Goal: Task Accomplishment & Management: Manage account settings

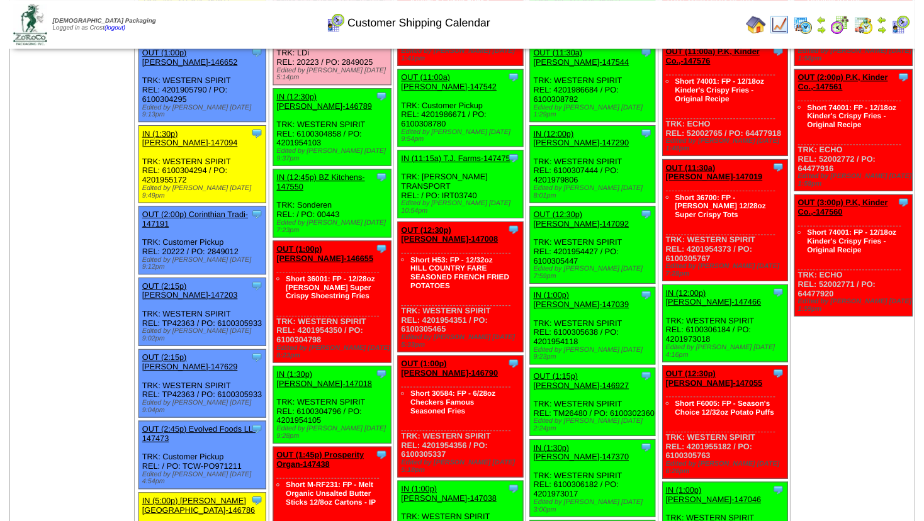
scroll to position [926, 0]
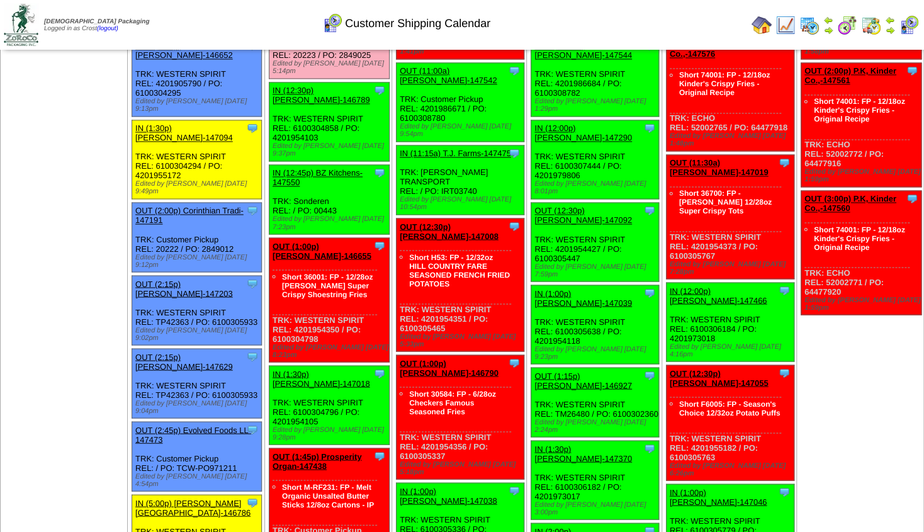
click at [329, 451] on link "OUT (1:45p) Prosperity Organ-147438" at bounding box center [316, 460] width 89 height 19
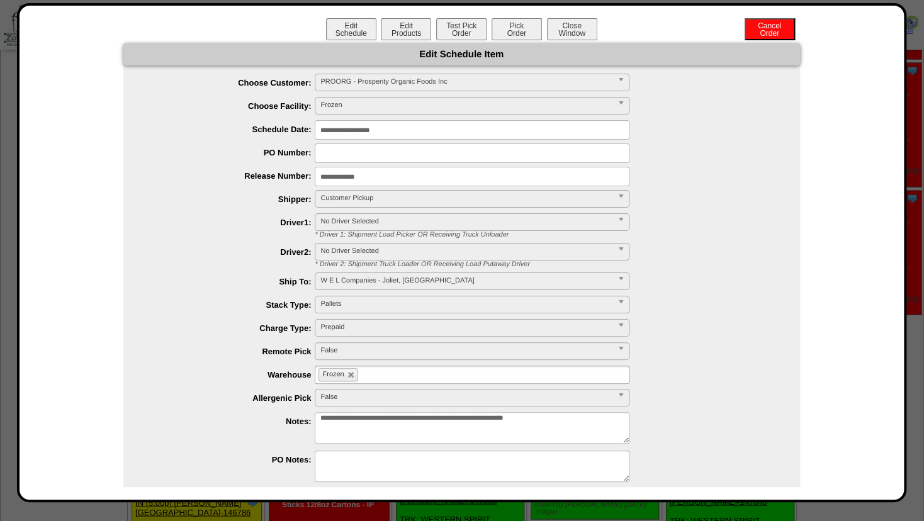
click at [601, 418] on textarea "**********" at bounding box center [472, 427] width 315 height 31
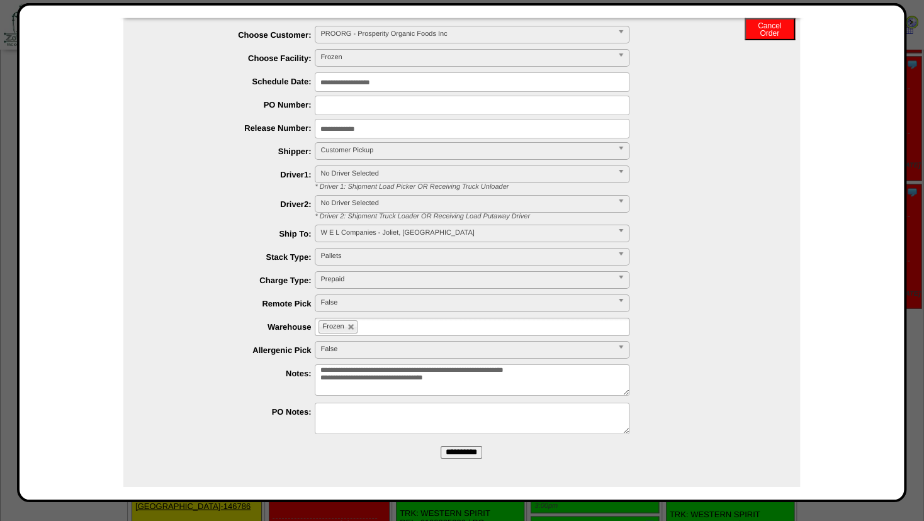
scroll to position [994, 0]
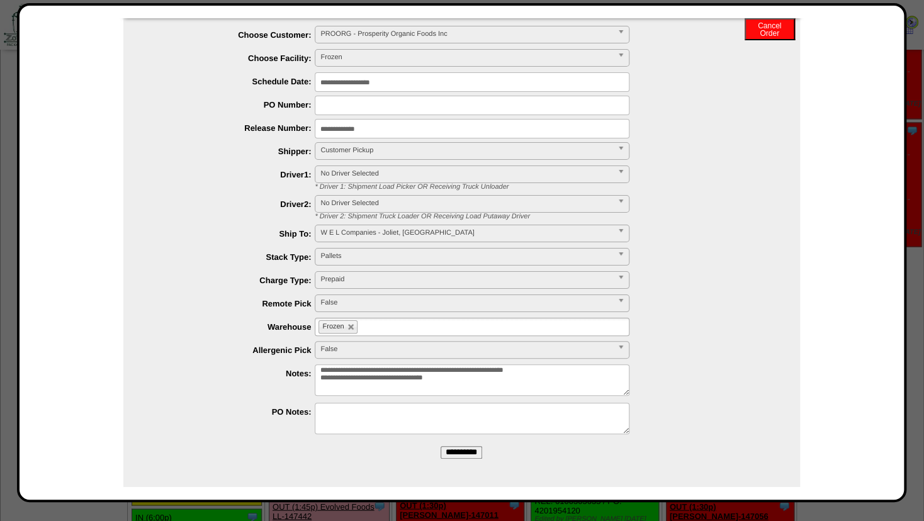
type textarea "**********"
click at [461, 452] on input "**********" at bounding box center [461, 452] width 42 height 13
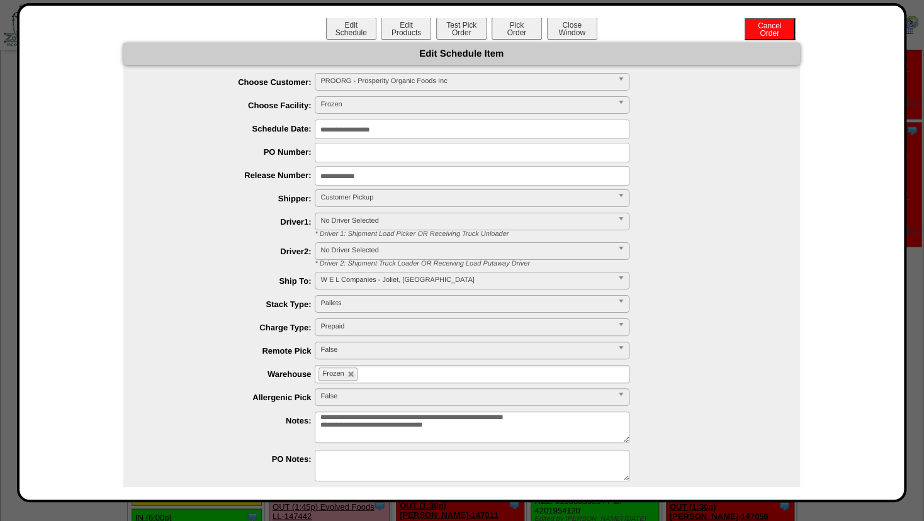
scroll to position [0, 0]
click at [403, 25] on button "Edit Products" at bounding box center [406, 29] width 50 height 22
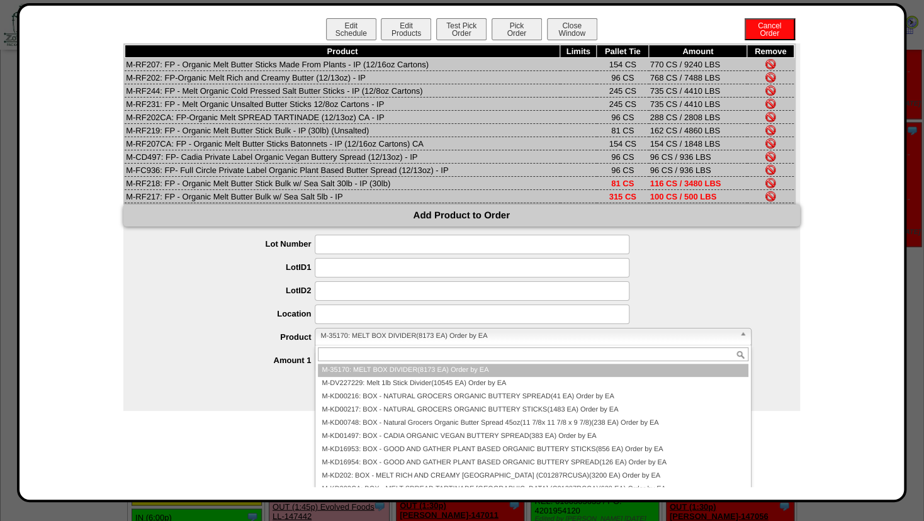
click at [347, 344] on span "M-35170: MELT BOX DIVIDER(8173 EA) Order by EA" at bounding box center [526, 335] width 413 height 15
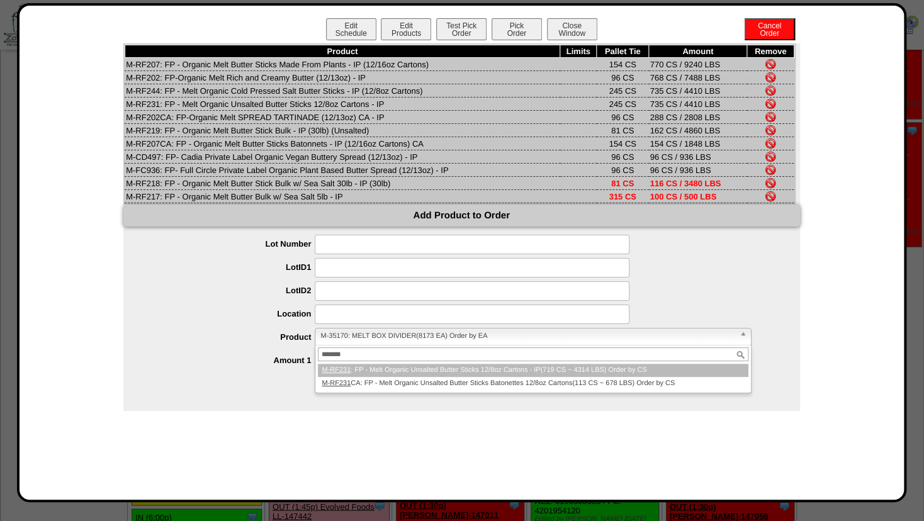
type input "*******"
click at [354, 377] on li "M-RF231 : FP - Melt Organic Unsalted Butter Sticks 12/8oz Cartons - IP(719 CS ~…" at bounding box center [533, 370] width 430 height 13
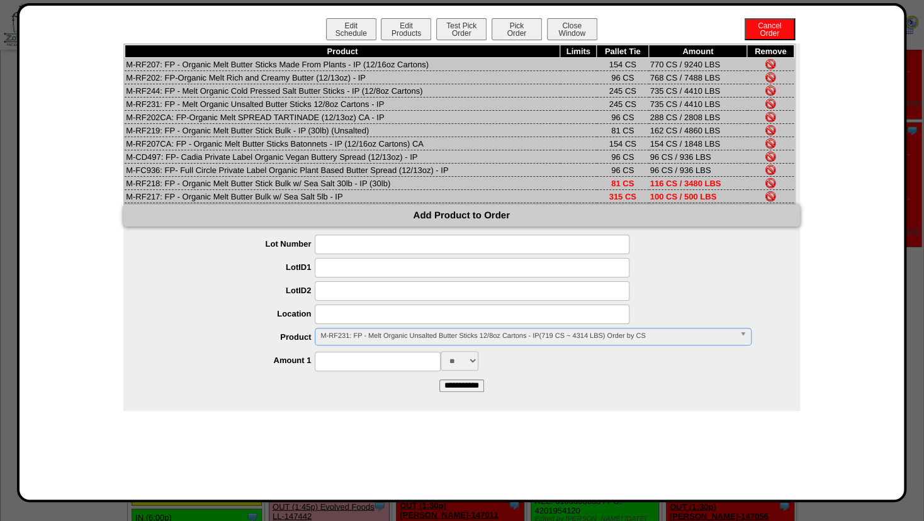
click at [349, 371] on input at bounding box center [378, 362] width 126 height 20
type input "***"
click at [536, 391] on form "**********" at bounding box center [461, 313] width 676 height 157
click at [470, 392] on input "**********" at bounding box center [461, 385] width 45 height 13
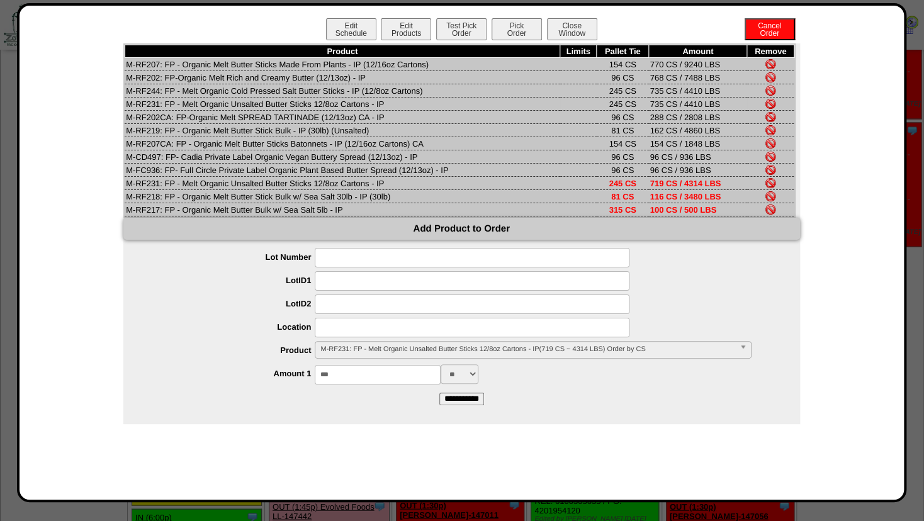
click at [770, 106] on img at bounding box center [770, 104] width 10 height 10
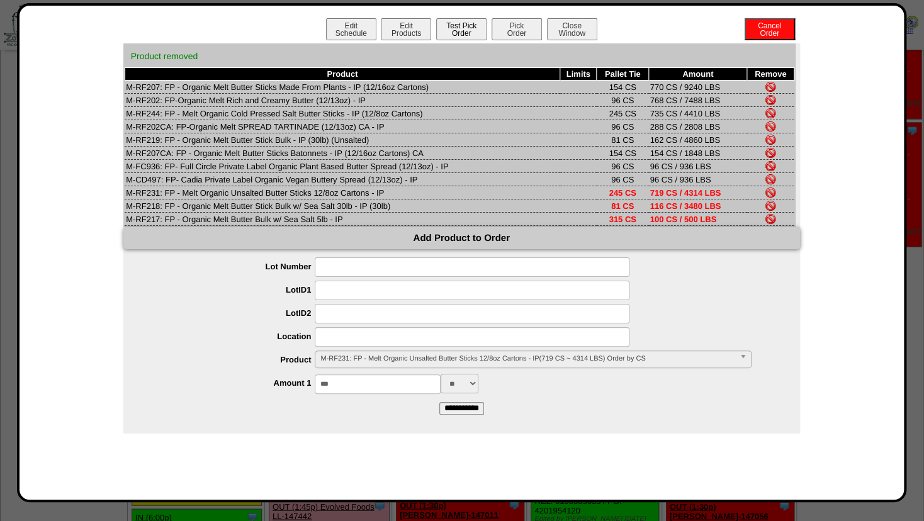
click at [464, 28] on button "Test Pick Order" at bounding box center [461, 29] width 50 height 22
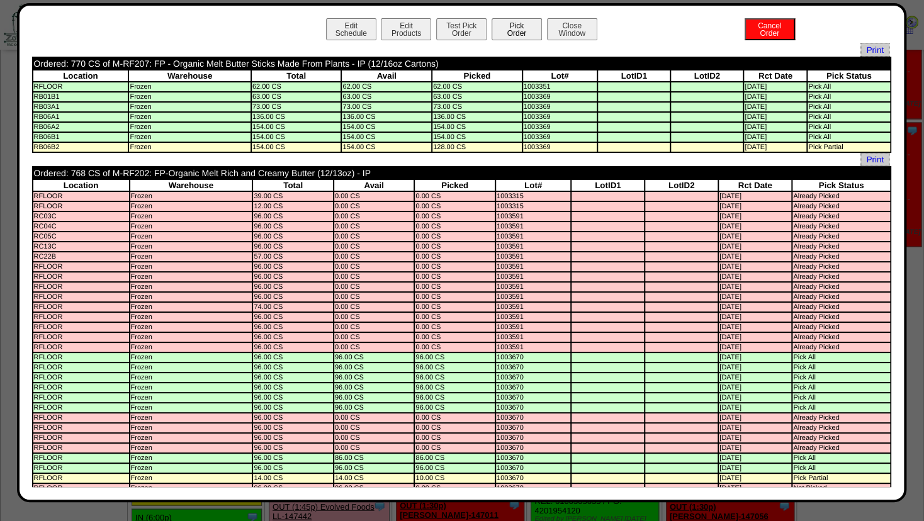
click at [510, 28] on button "Pick Order" at bounding box center [516, 29] width 50 height 22
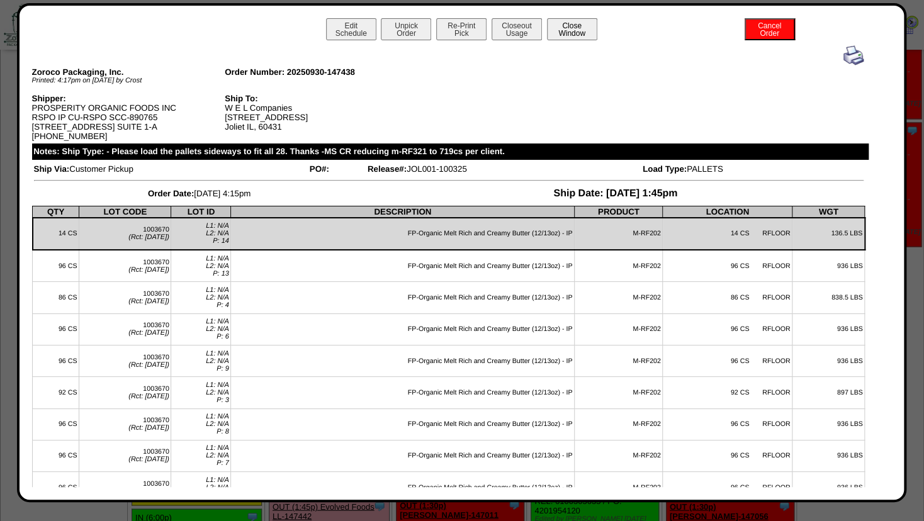
click at [581, 31] on button "Close Window" at bounding box center [572, 29] width 50 height 22
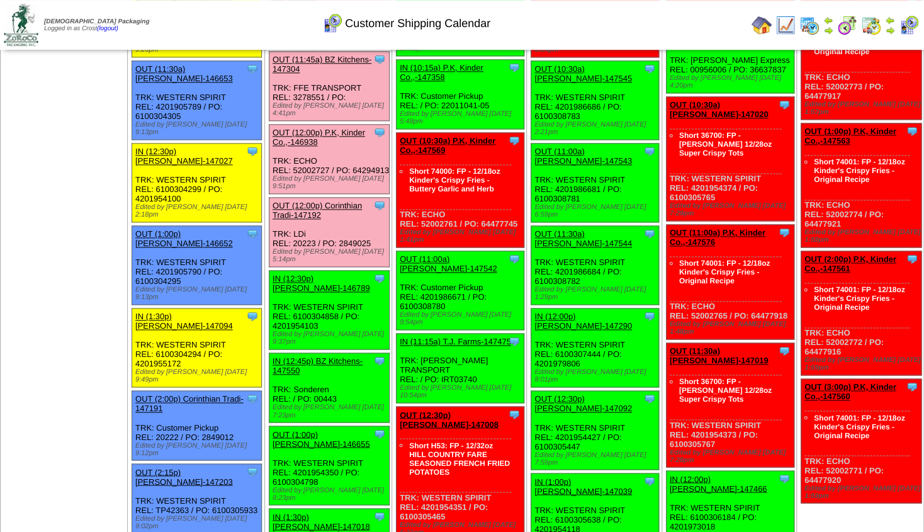
scroll to position [756, 0]
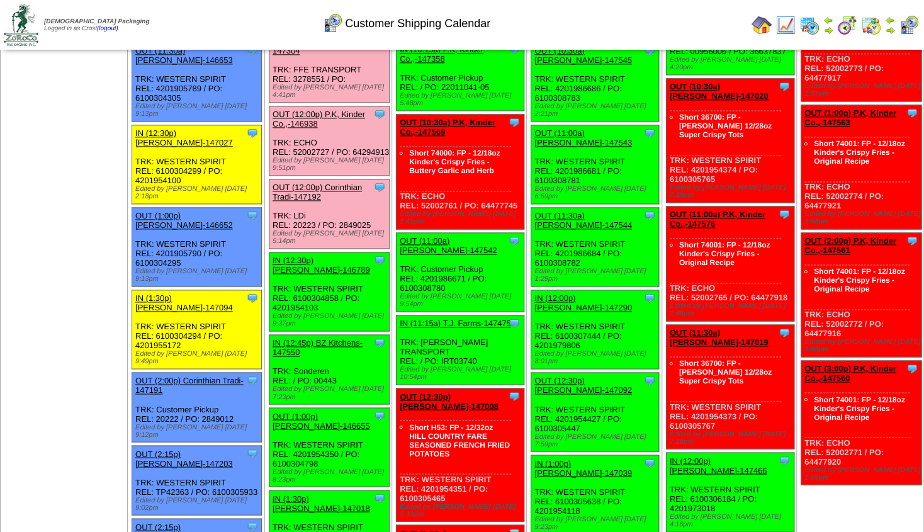
click at [313, 411] on div "OUT (1:00p) [PERSON_NAME]-146655" at bounding box center [328, 420] width 112 height 19
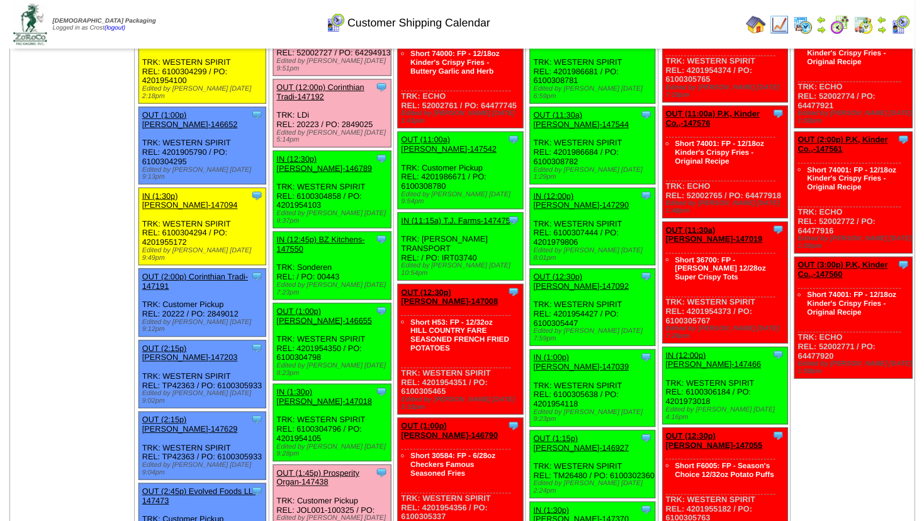
scroll to position [809, 0]
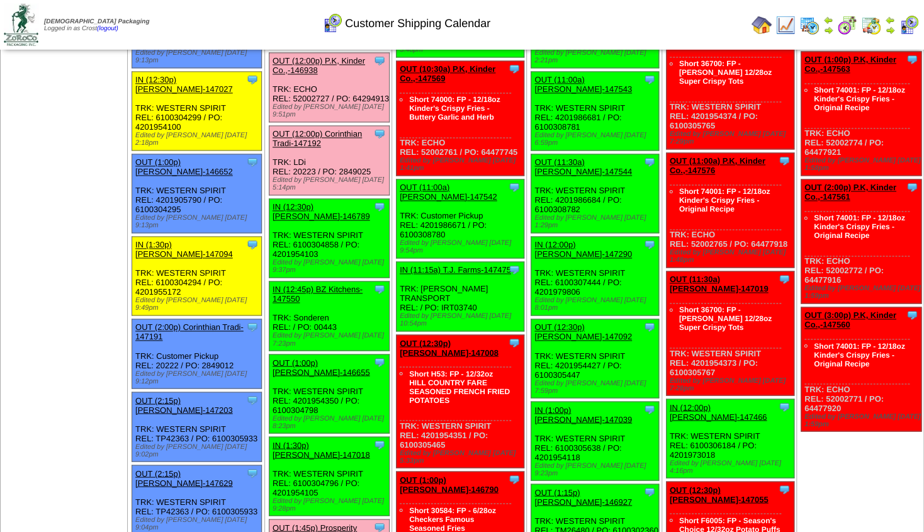
click at [306, 358] on link "OUT (1:00p) Lamb-Weston-146655" at bounding box center [321, 367] width 98 height 19
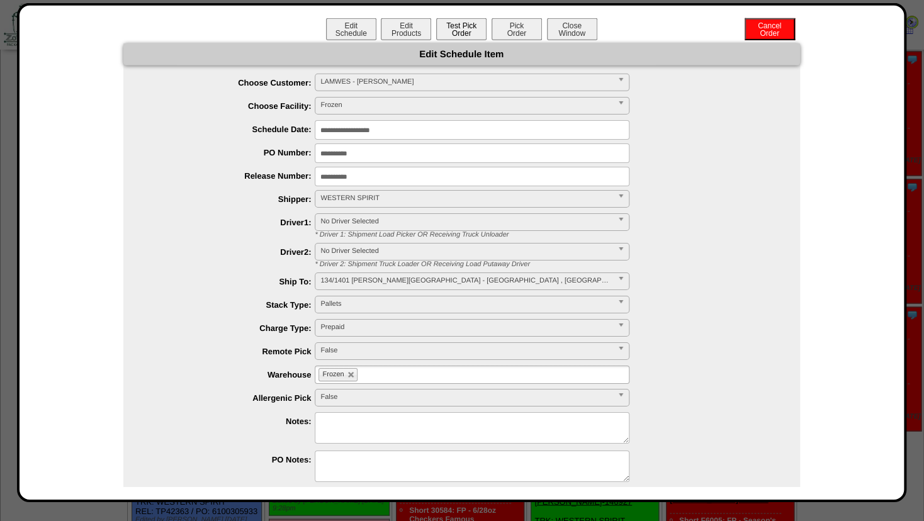
click at [463, 34] on button "Test Pick Order" at bounding box center [461, 29] width 50 height 22
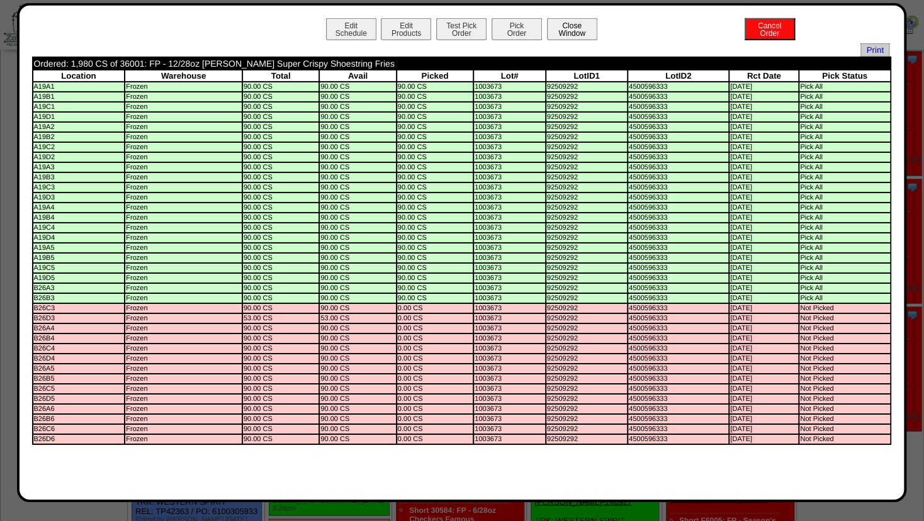
click at [563, 38] on button "Close Window" at bounding box center [572, 29] width 50 height 22
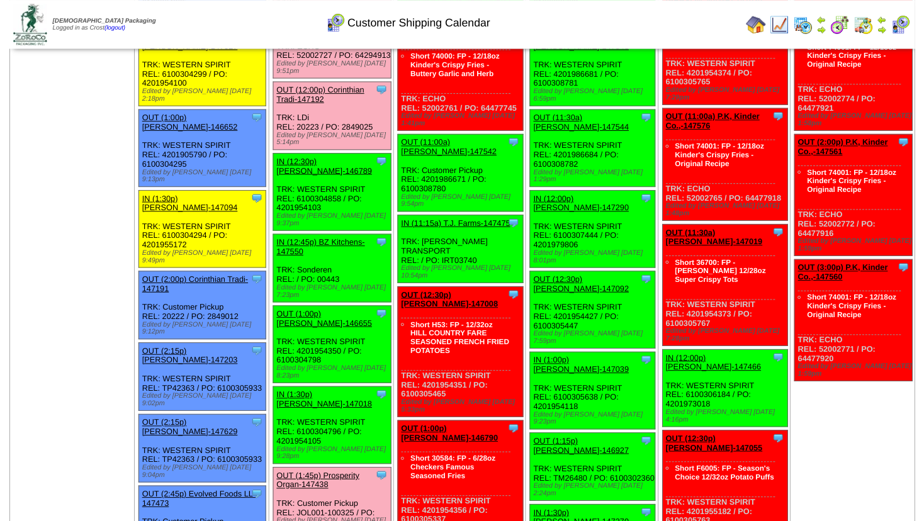
scroll to position [876, 0]
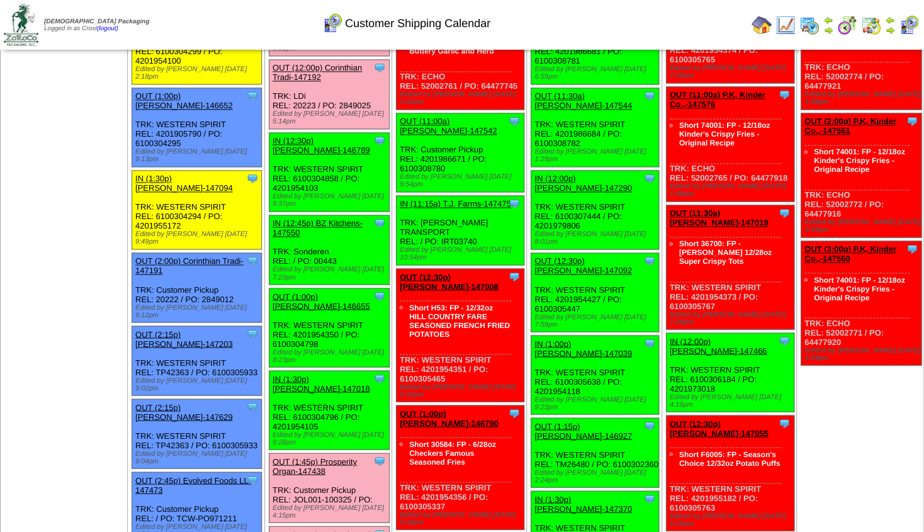
click at [315, 291] on link "OUT (1:00p) Lamb-Weston-146655" at bounding box center [321, 300] width 98 height 19
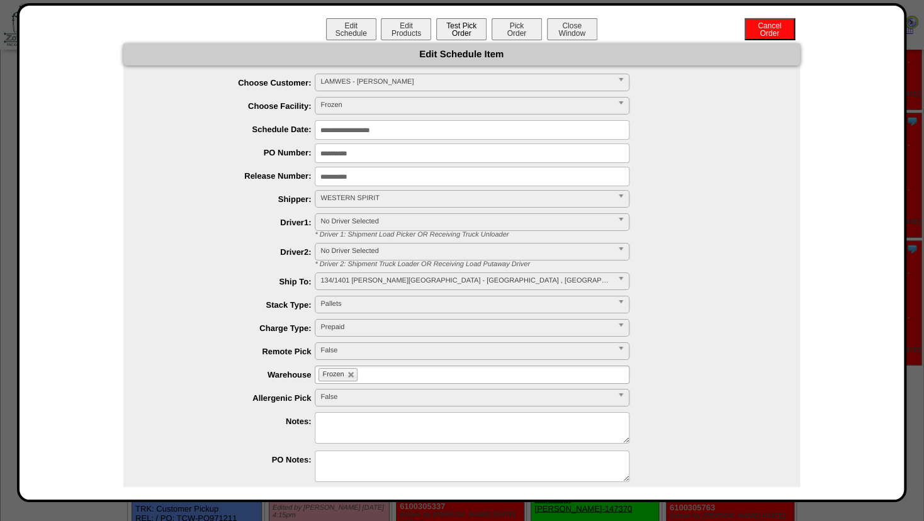
click at [462, 34] on button "Test Pick Order" at bounding box center [461, 29] width 50 height 22
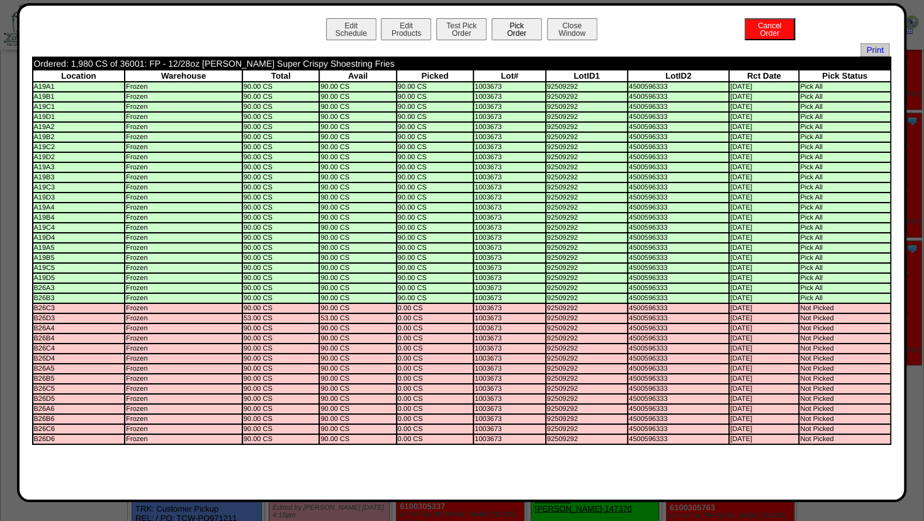
click at [525, 30] on button "Pick Order" at bounding box center [516, 29] width 50 height 22
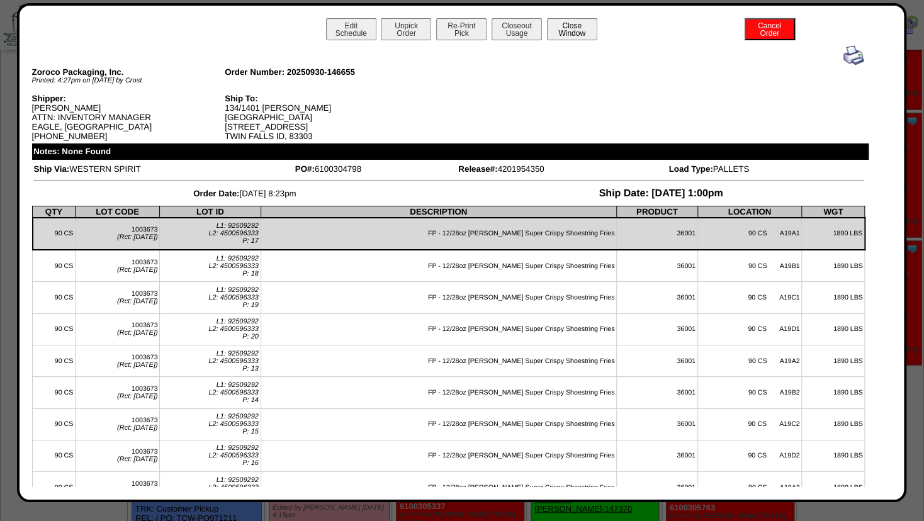
click at [557, 25] on button "Close Window" at bounding box center [572, 29] width 50 height 22
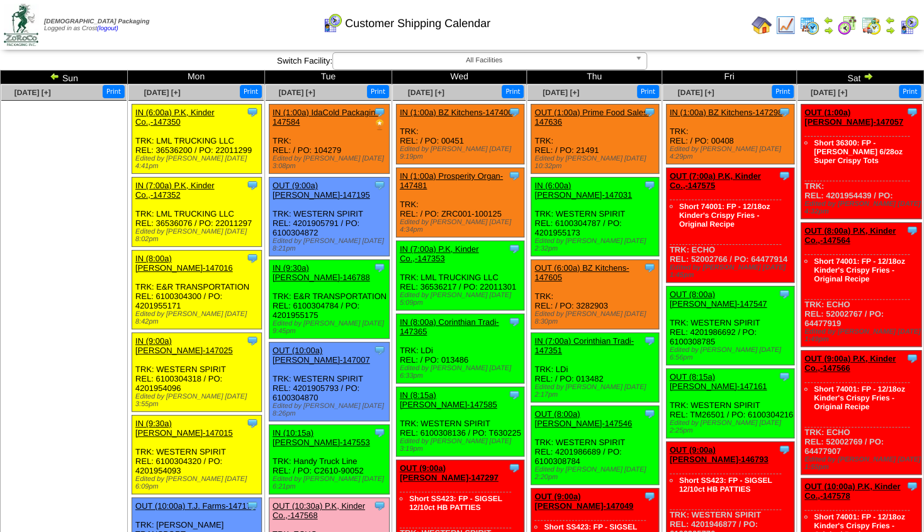
click at [760, 25] on img at bounding box center [761, 25] width 20 height 20
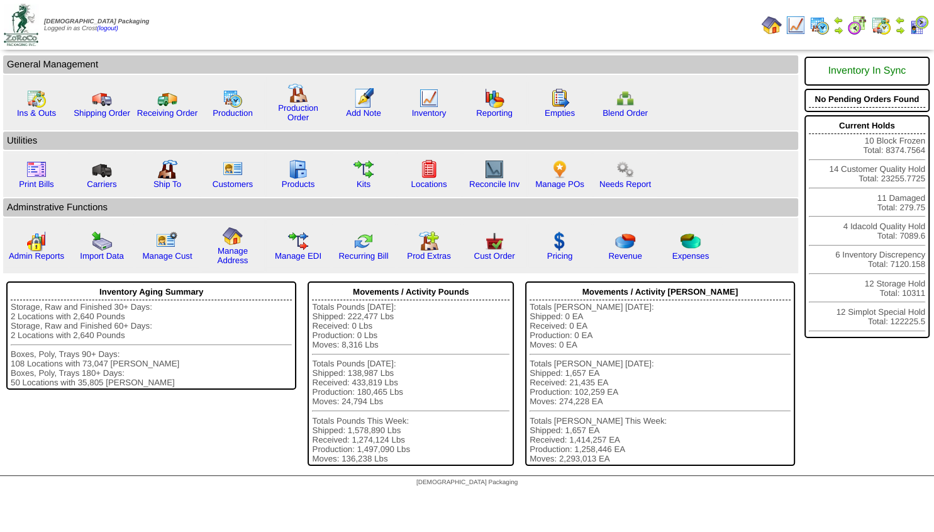
click at [838, 31] on img at bounding box center [839, 30] width 10 height 10
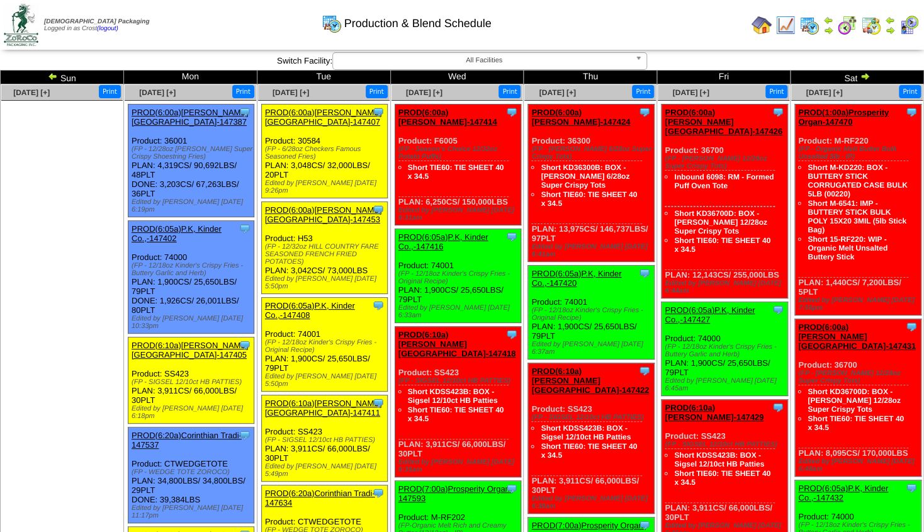
click at [764, 24] on img at bounding box center [761, 25] width 20 height 20
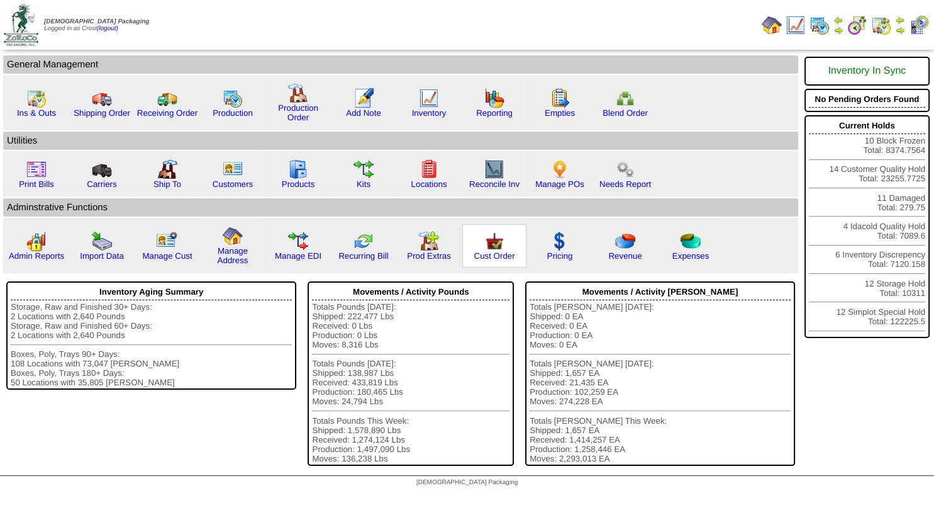
click at [496, 251] on img at bounding box center [494, 241] width 20 height 20
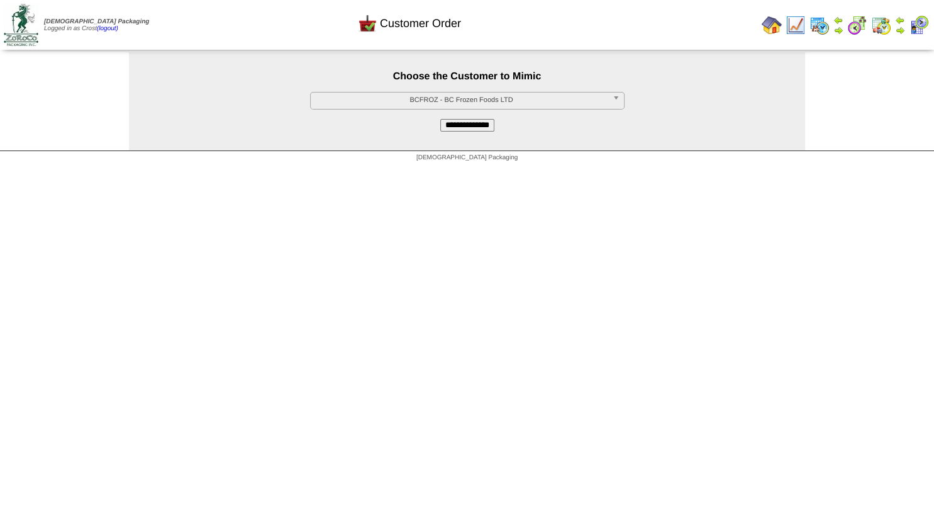
click at [457, 103] on span "BCFROZ - BC Frozen Foods LTD" at bounding box center [462, 99] width 292 height 15
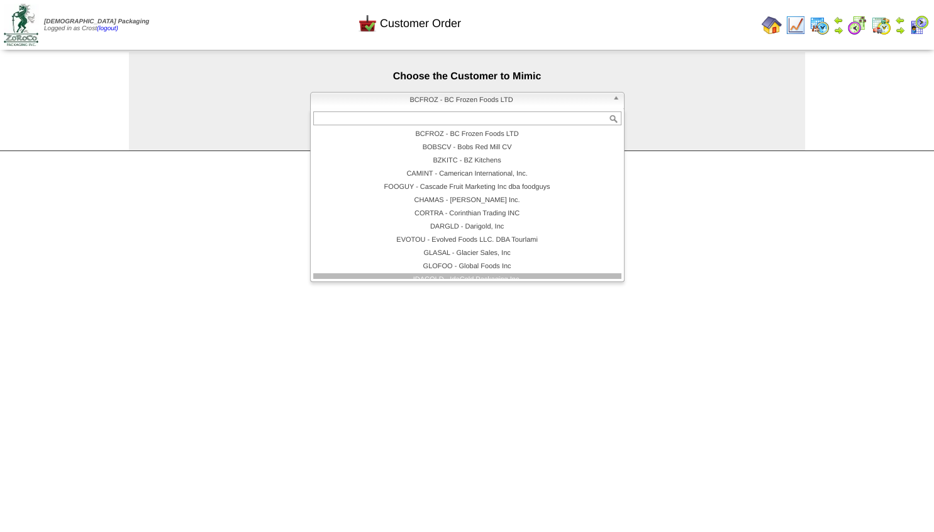
scroll to position [100, 0]
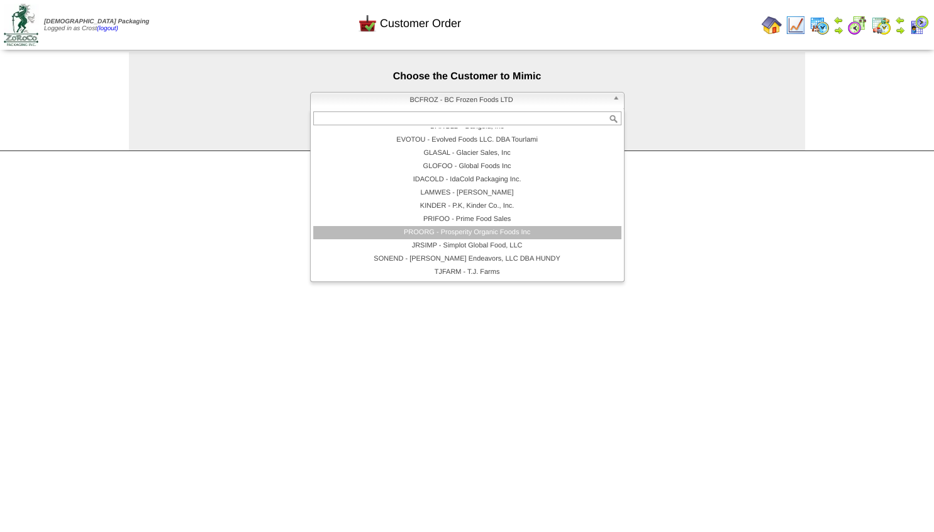
click at [452, 233] on li "PROORG - Prosperity Organic Foods Inc" at bounding box center [467, 232] width 308 height 13
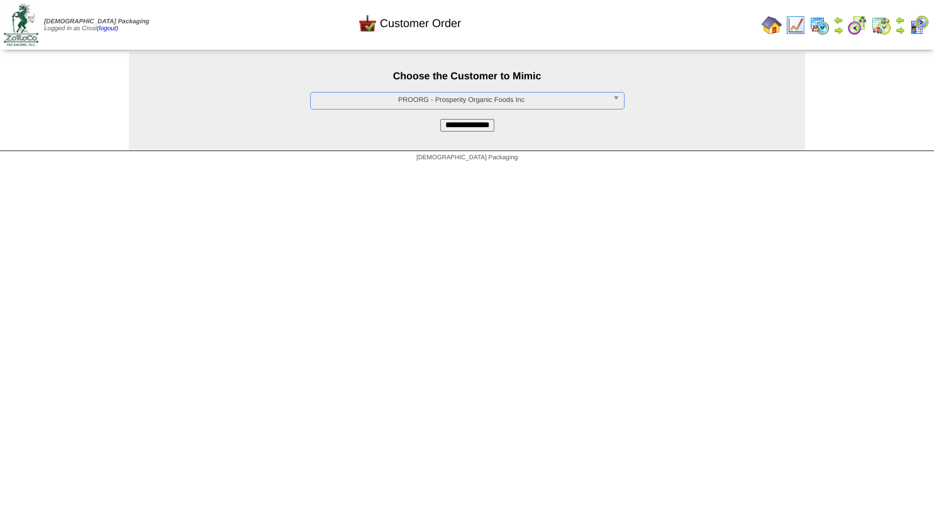
click at [482, 128] on input "**********" at bounding box center [467, 125] width 54 height 13
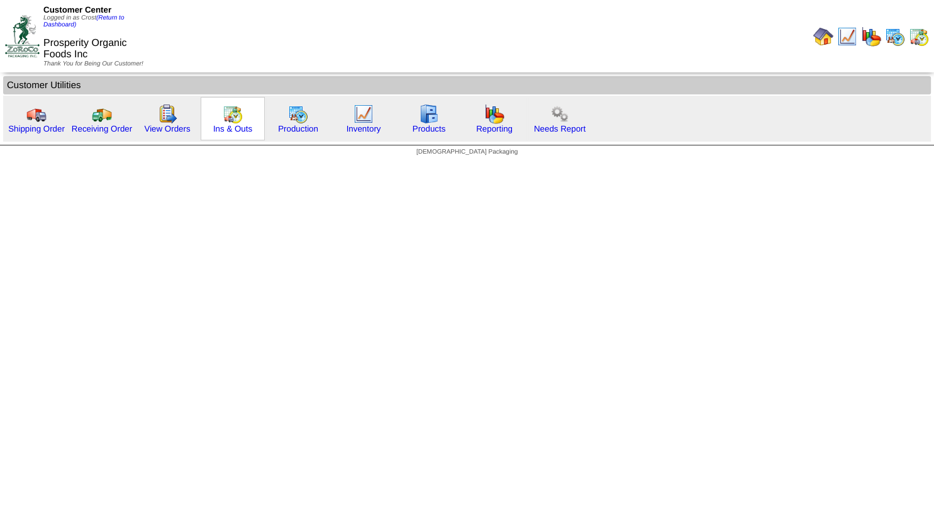
click at [232, 121] on img at bounding box center [233, 114] width 20 height 20
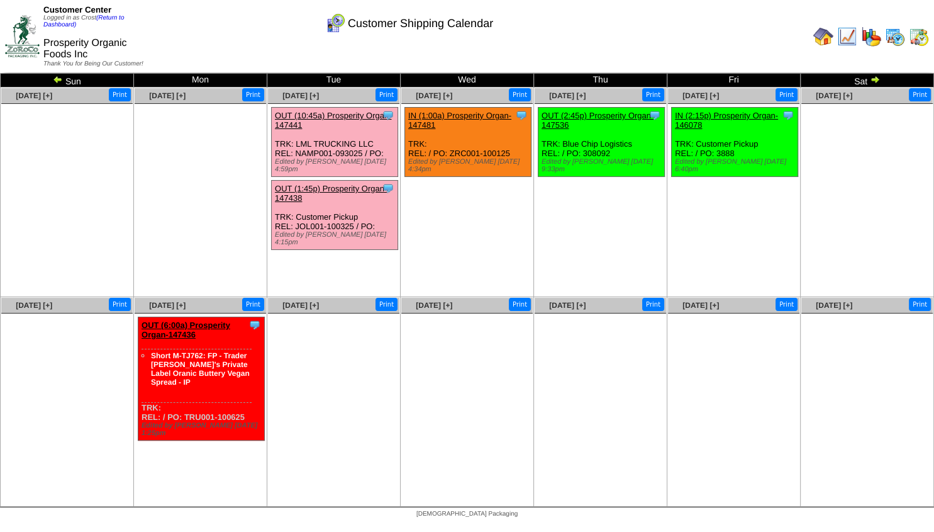
click at [55, 83] on img at bounding box center [58, 79] width 10 height 10
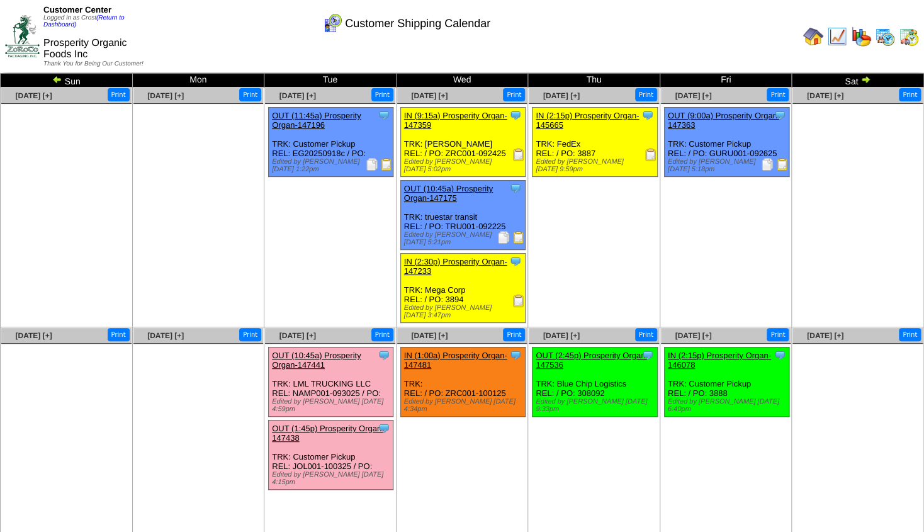
click at [863, 80] on img at bounding box center [865, 79] width 10 height 10
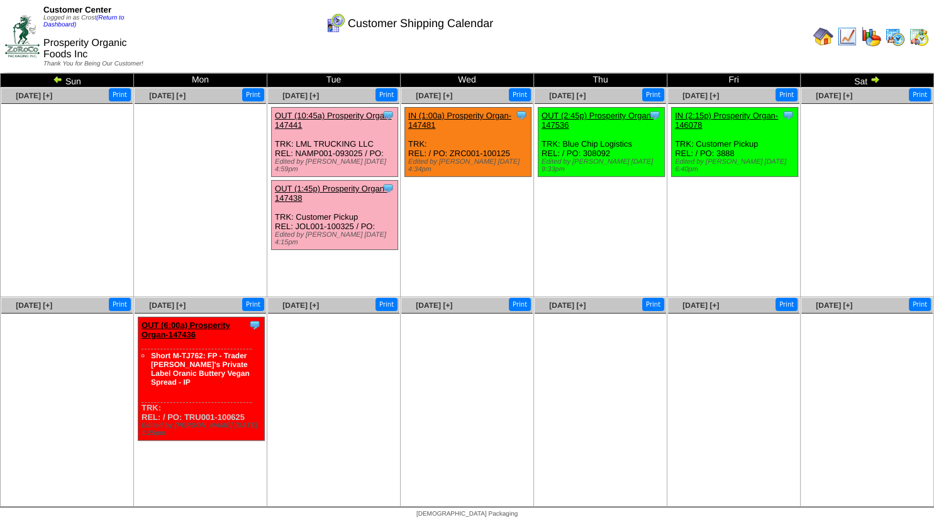
click at [892, 38] on img at bounding box center [895, 36] width 20 height 20
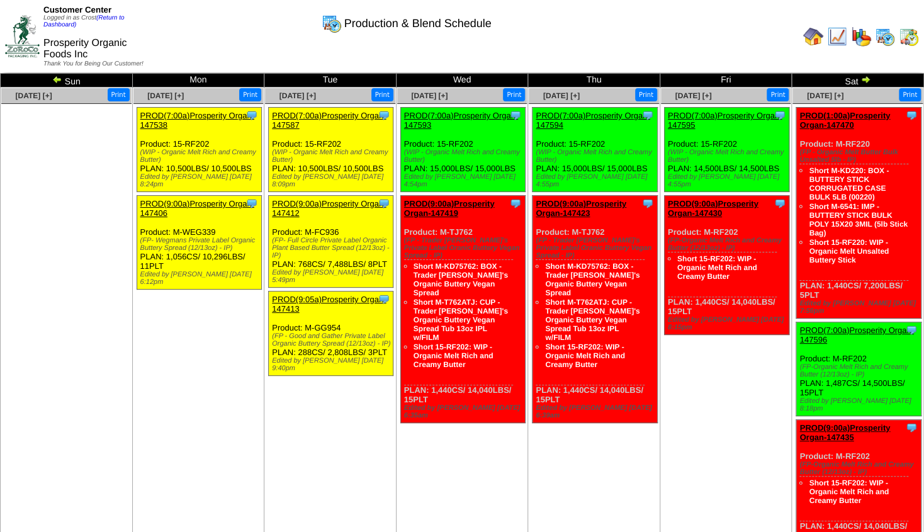
click at [444, 118] on link "PROD(7:00a)Prosperity Organ-147593" at bounding box center [461, 120] width 114 height 19
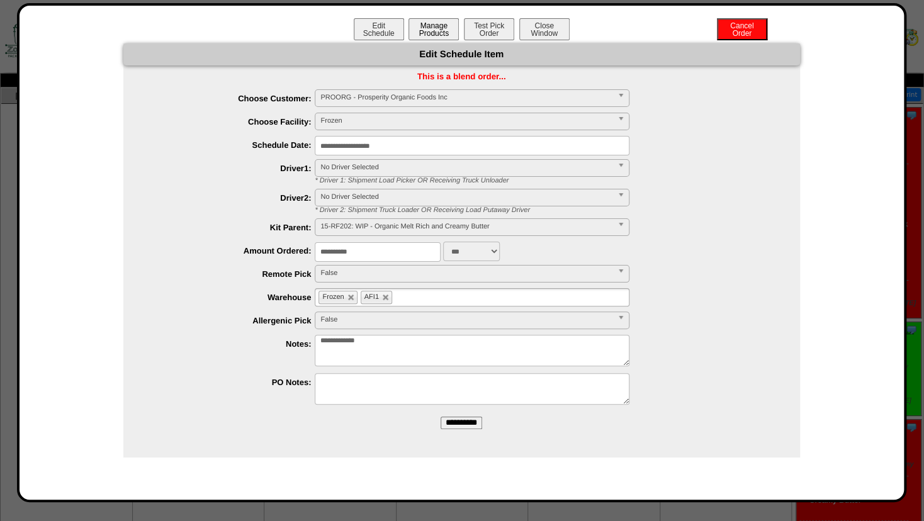
click at [430, 36] on button "Manage Products" at bounding box center [433, 29] width 50 height 22
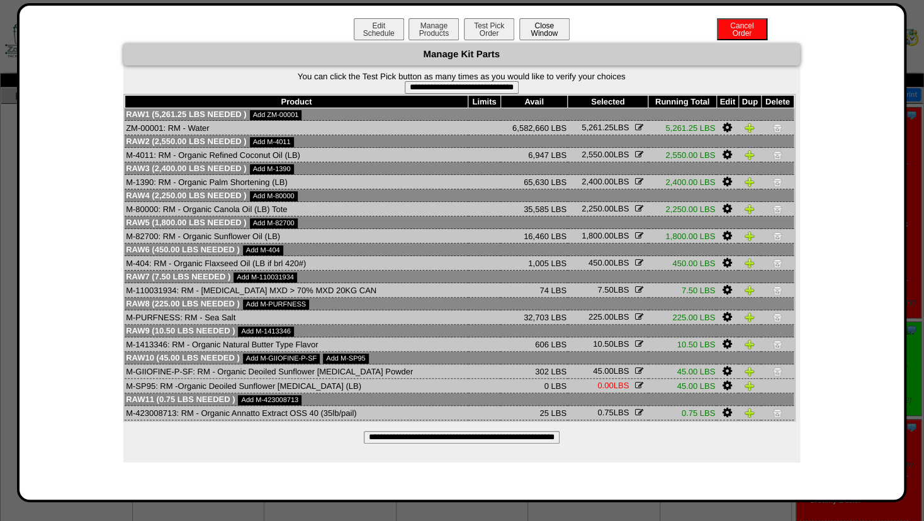
click at [549, 35] on button "Close Window" at bounding box center [544, 29] width 50 height 22
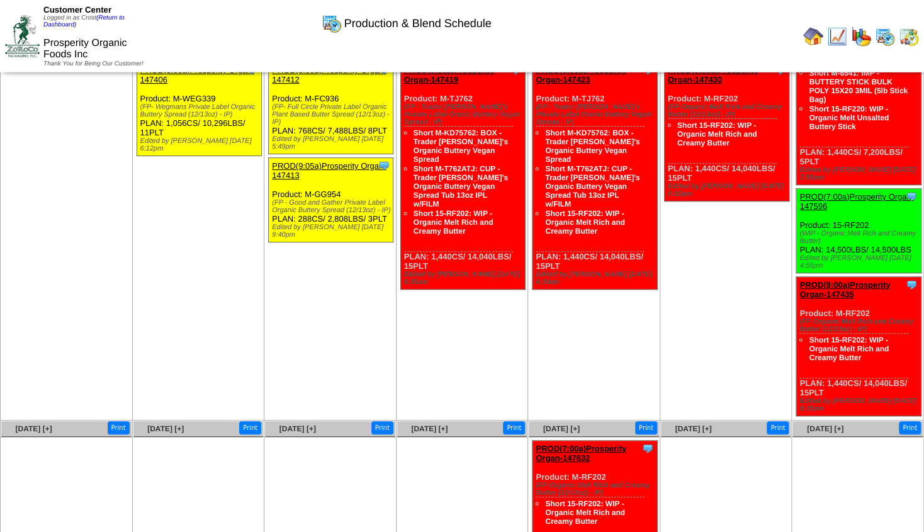
scroll to position [167, 0]
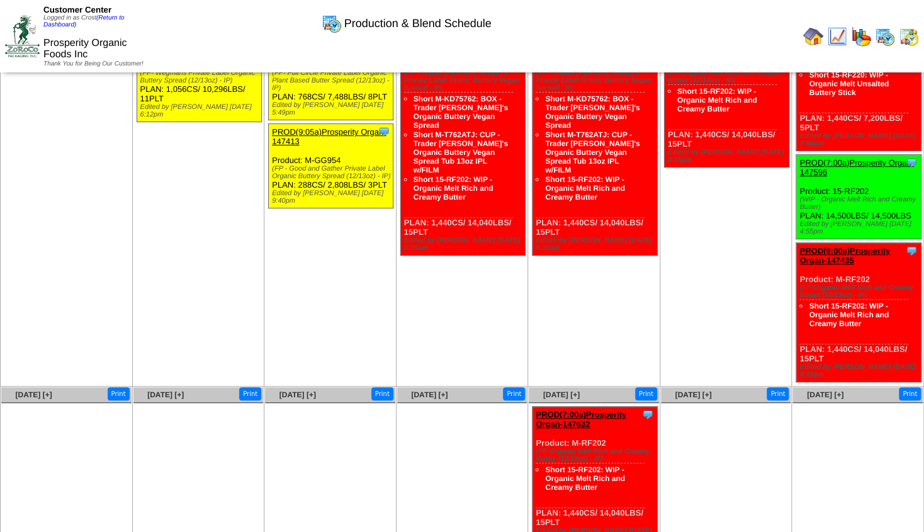
click at [844, 42] on img at bounding box center [837, 36] width 20 height 20
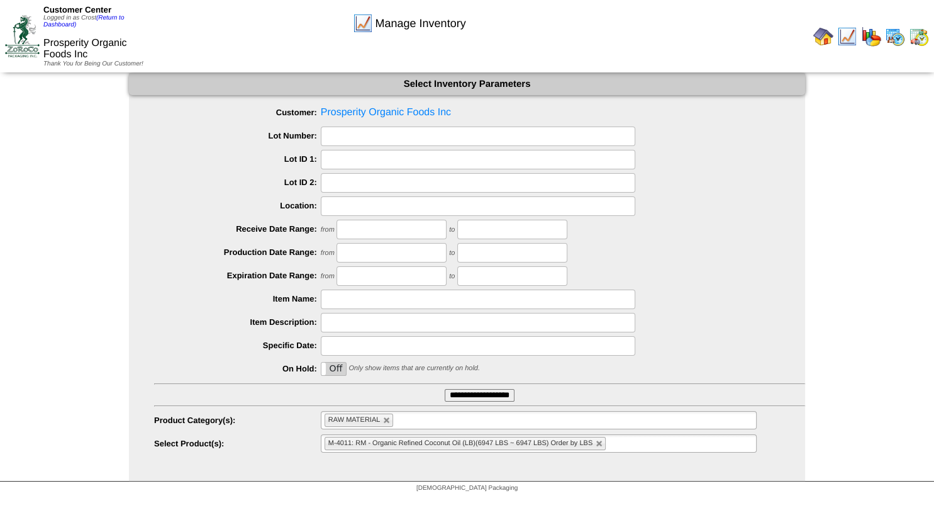
drag, startPoint x: 473, startPoint y: 396, endPoint x: 485, endPoint y: 397, distance: 12.0
click at [476, 396] on input "**********" at bounding box center [480, 395] width 70 height 13
